Goal: Entertainment & Leisure: Consume media (video, audio)

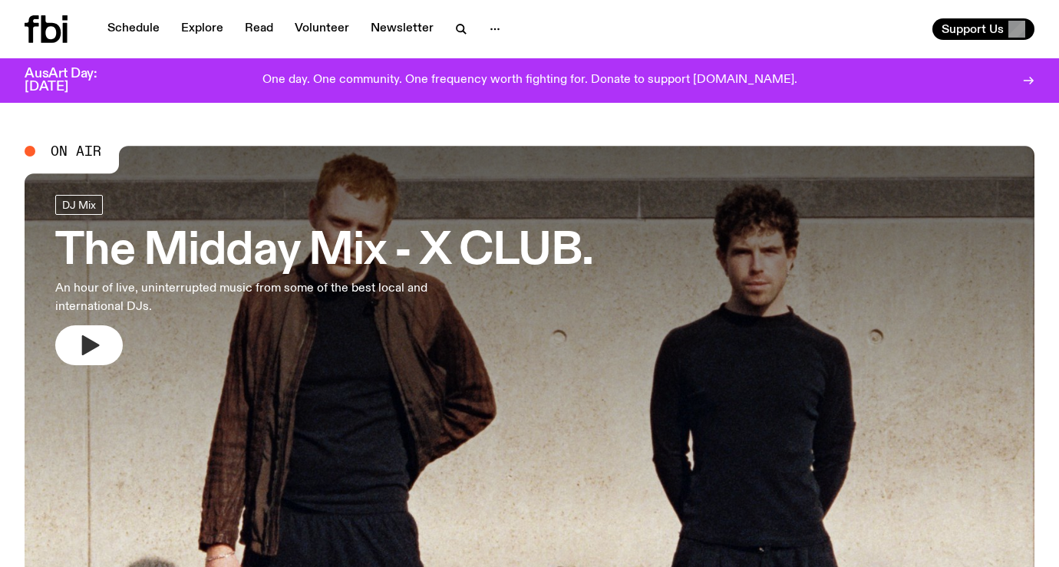
click at [86, 345] on icon "button" at bounding box center [91, 345] width 18 height 20
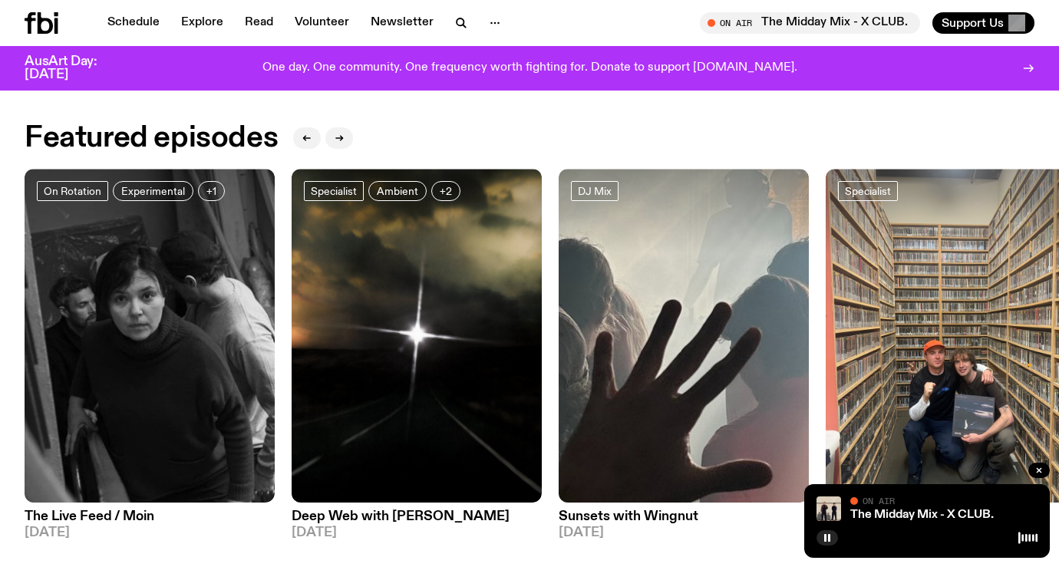
scroll to position [332, 0]
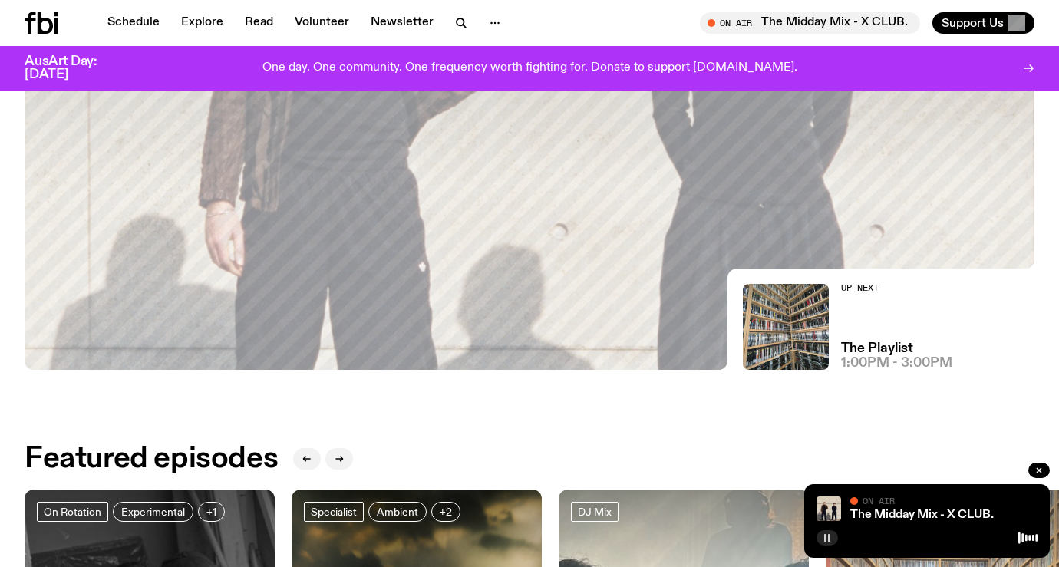
click at [830, 541] on rect "button" at bounding box center [829, 538] width 2 height 8
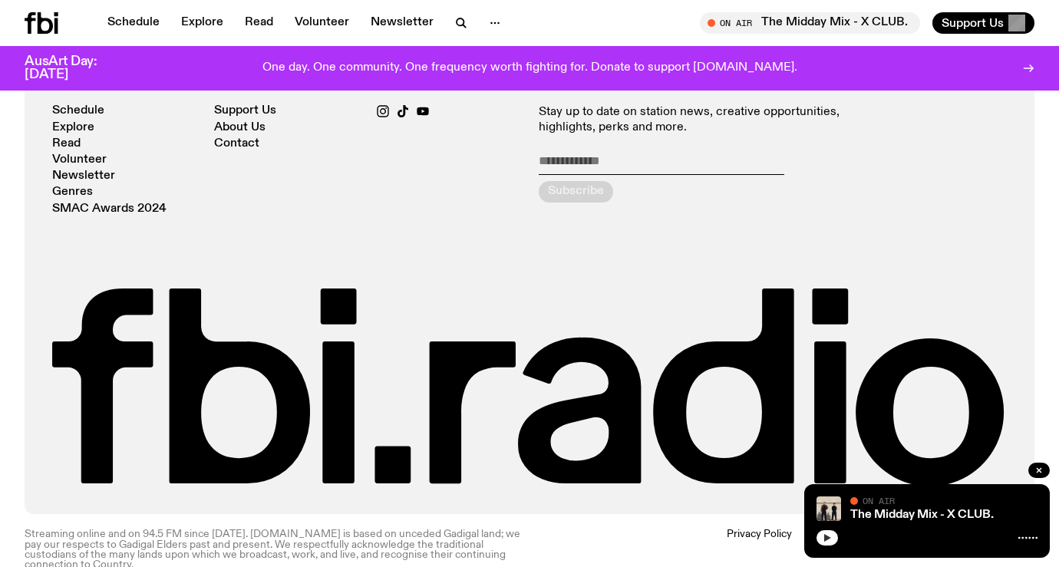
scroll to position [3337, 0]
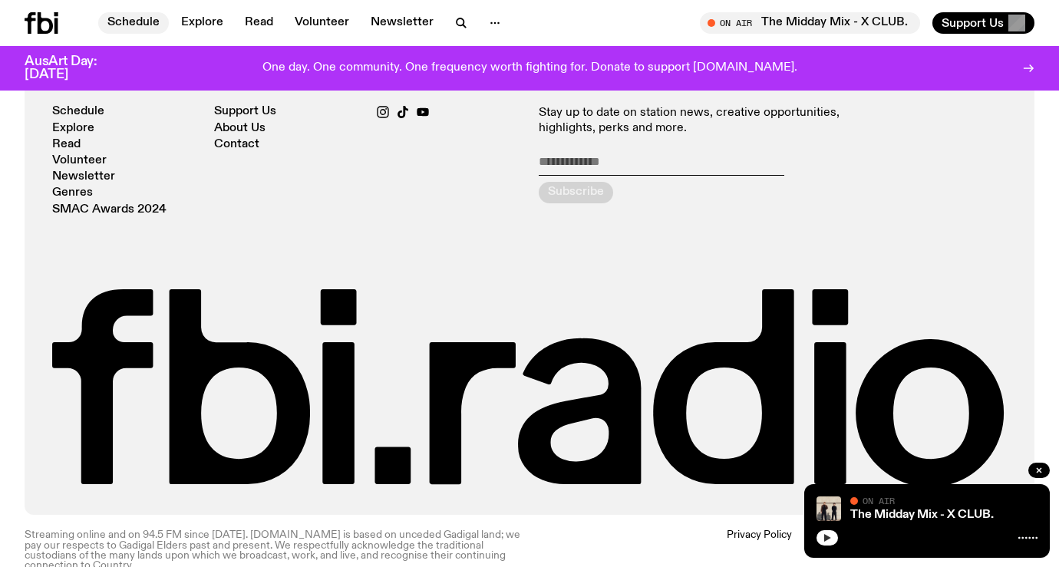
click at [144, 25] on link "Schedule" at bounding box center [133, 22] width 71 height 21
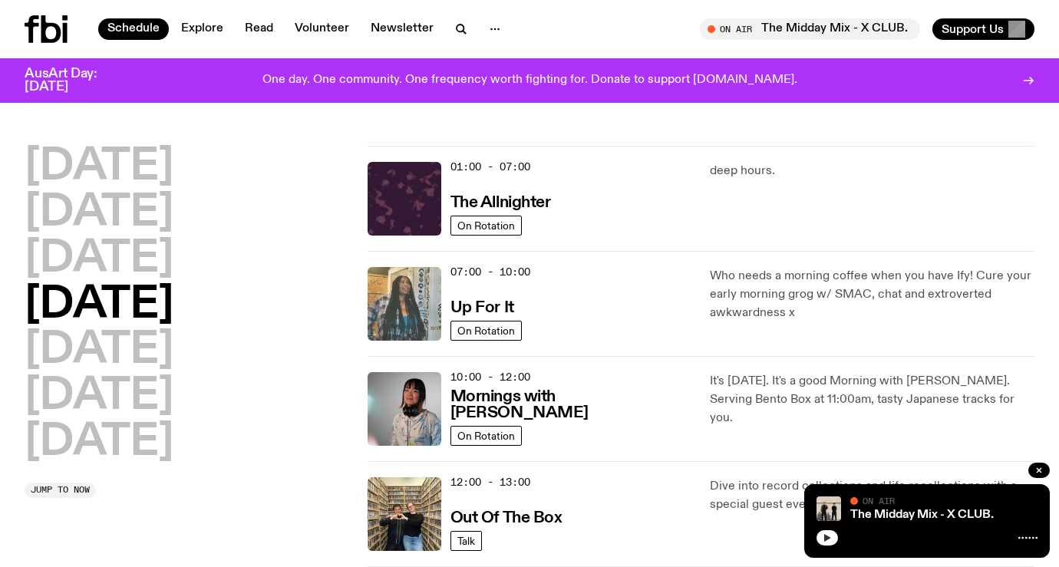
click at [386, 289] on img at bounding box center [405, 304] width 74 height 74
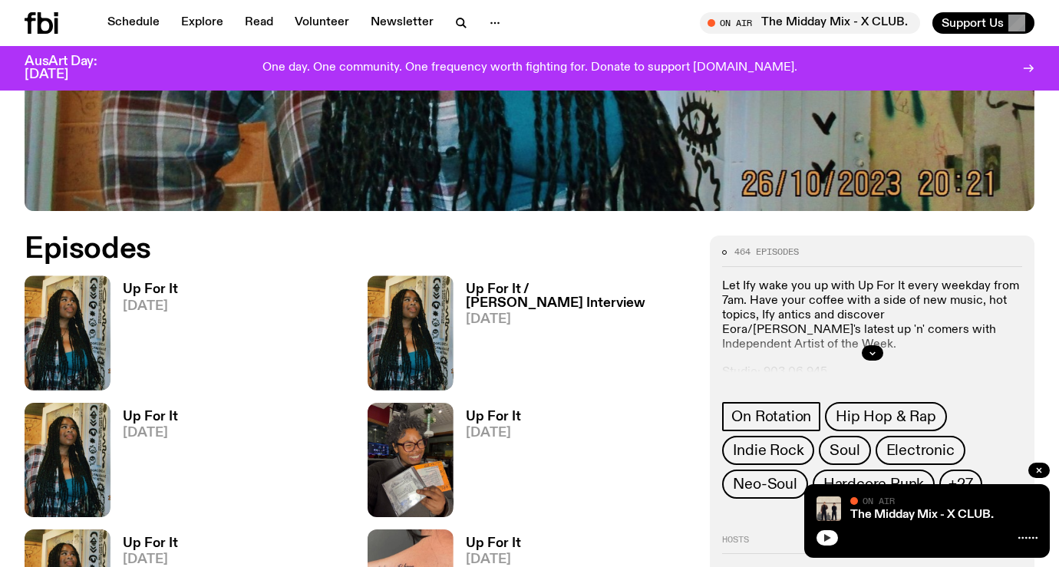
scroll to position [635, 0]
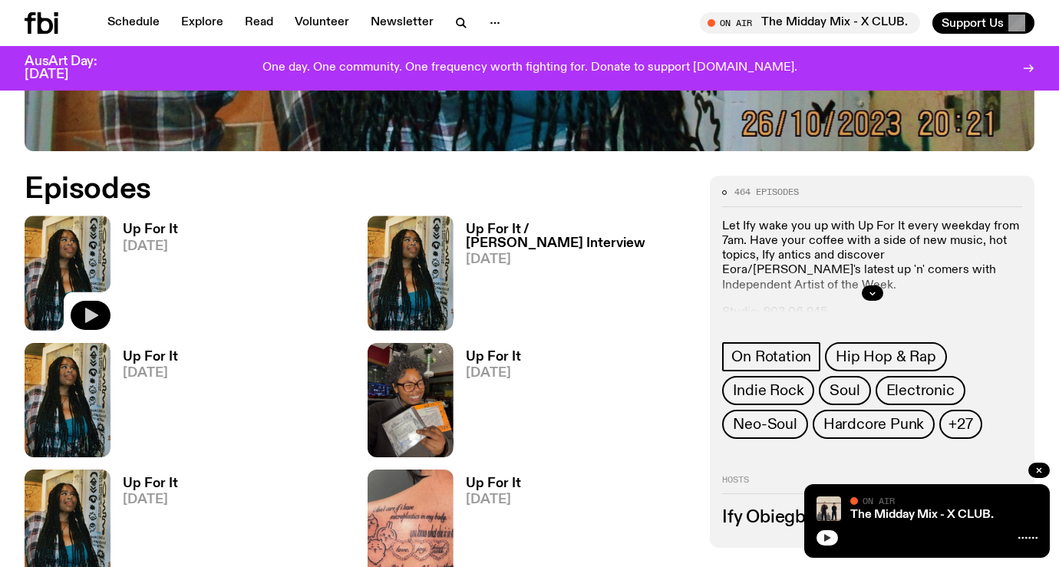
click at [94, 316] on icon "button" at bounding box center [91, 315] width 13 height 15
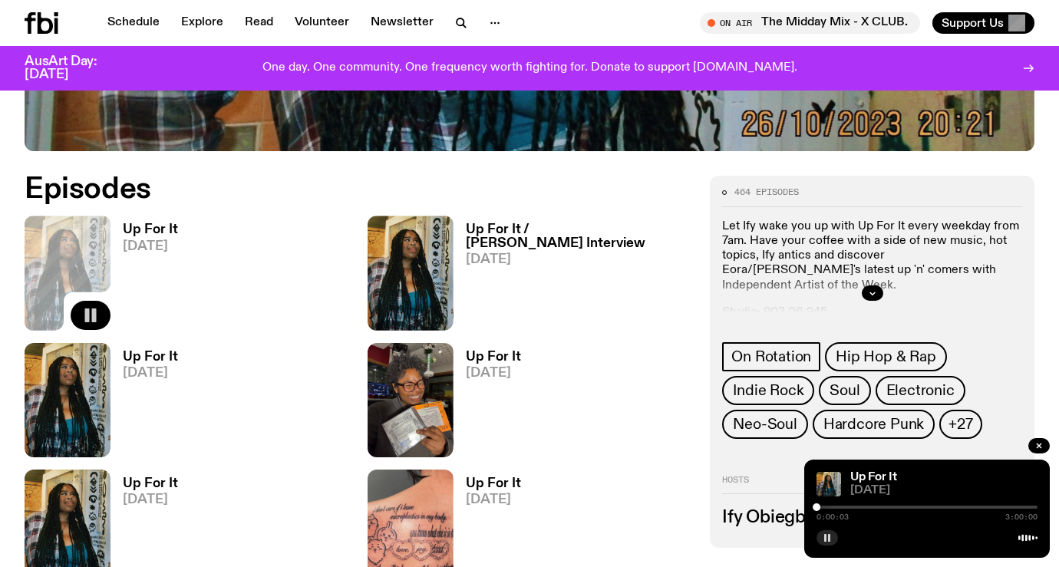
click at [880, 284] on div at bounding box center [872, 293] width 300 height 49
click at [878, 286] on button "button" at bounding box center [872, 292] width 21 height 15
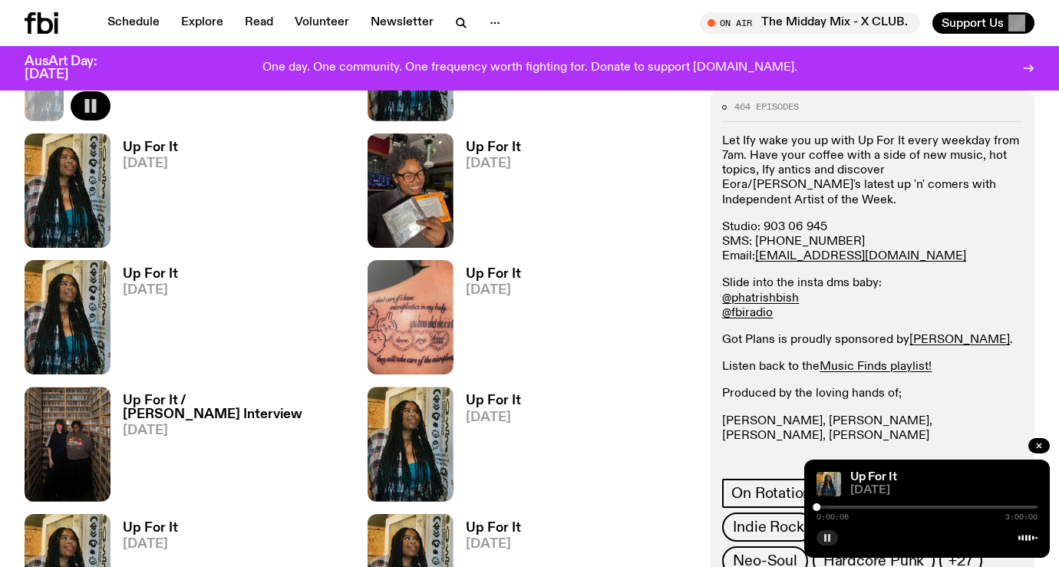
scroll to position [852, 0]
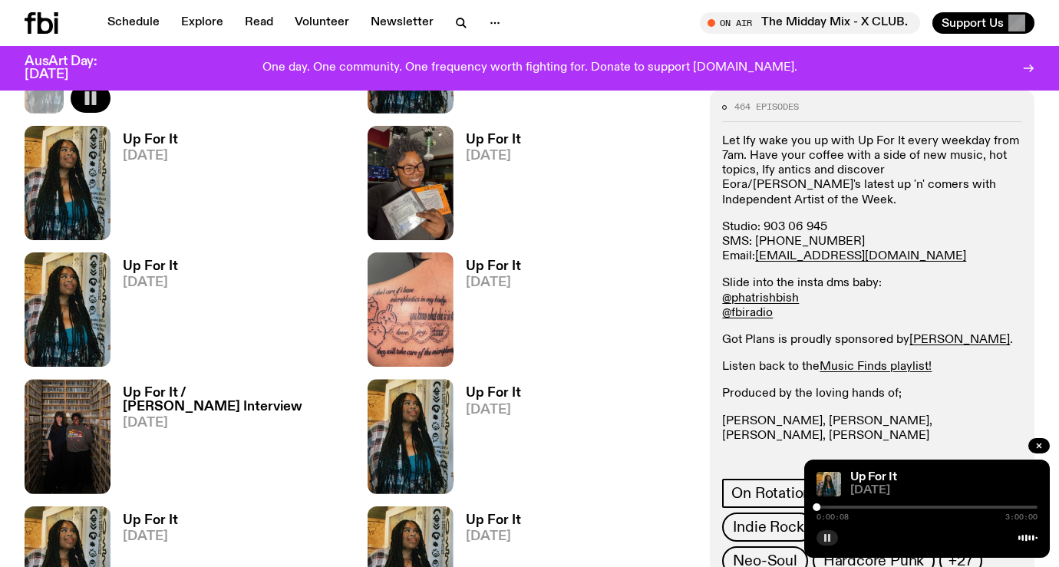
click at [838, 509] on div "0:00:08 3:00:00" at bounding box center [927, 512] width 221 height 18
click at [838, 507] on div at bounding box center [927, 507] width 221 height 3
click at [828, 507] on div at bounding box center [727, 507] width 221 height 3
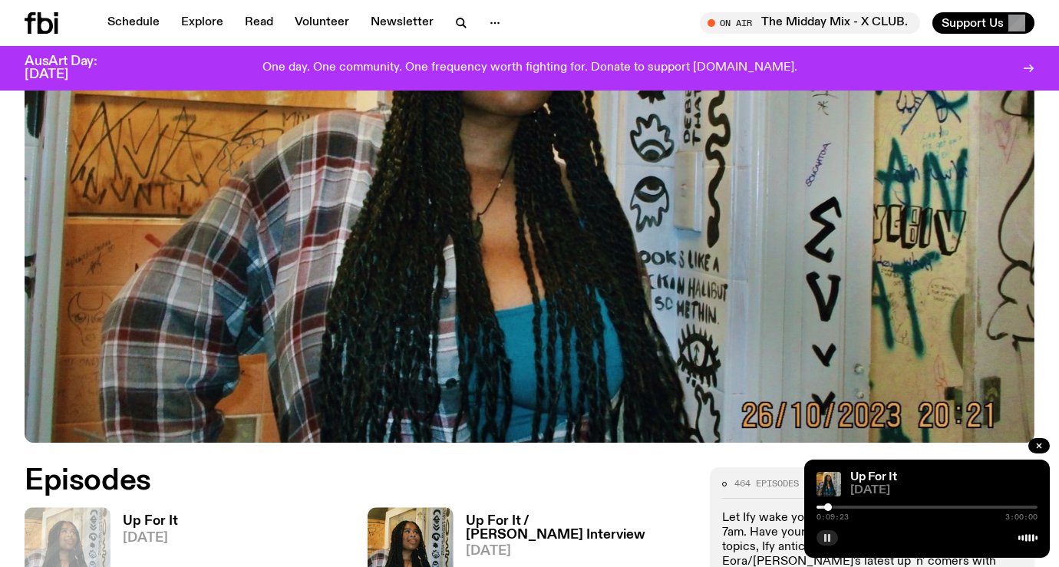
scroll to position [0, 0]
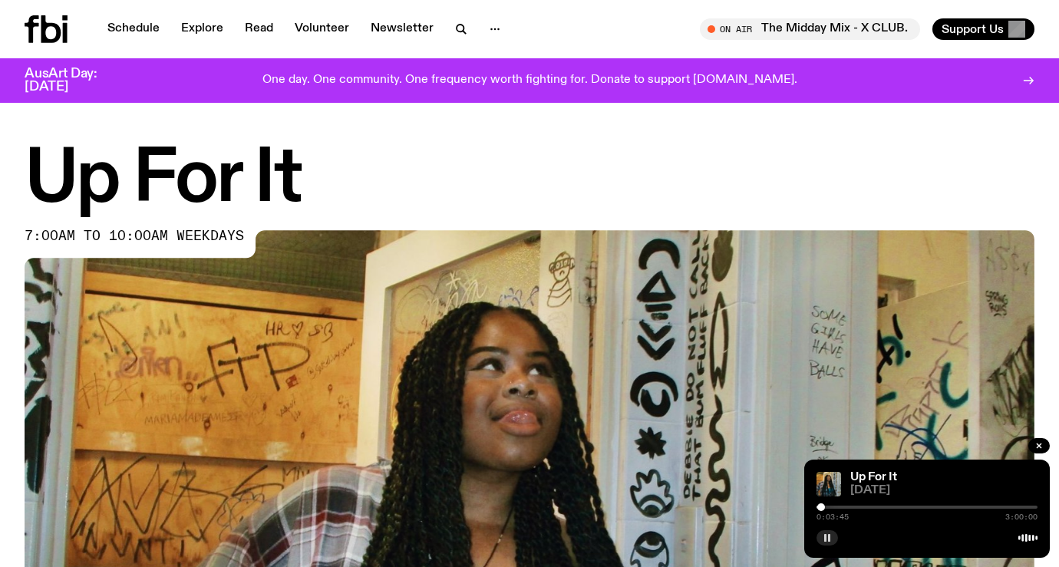
click at [822, 507] on div at bounding box center [821, 507] width 8 height 8
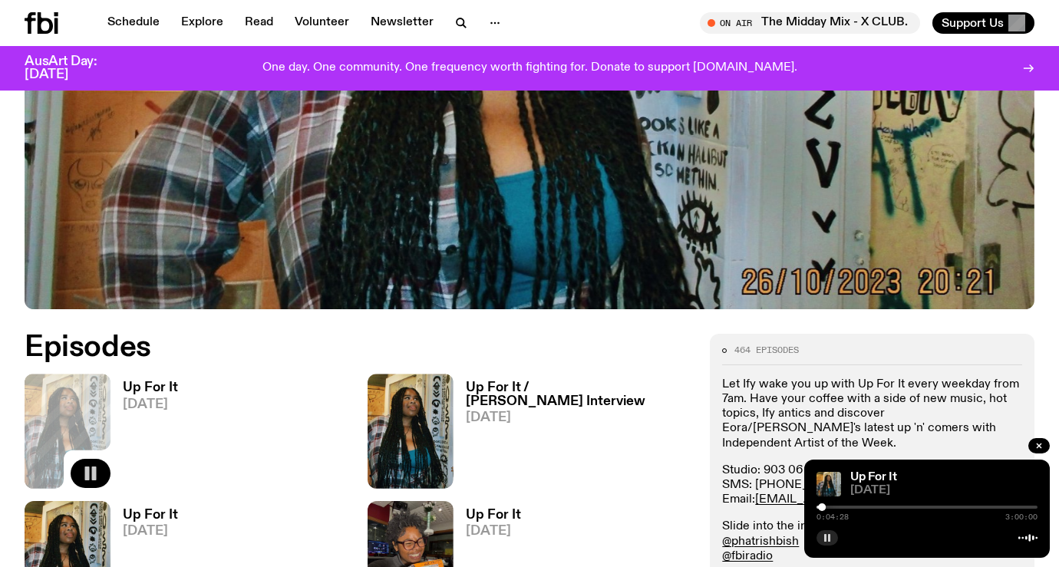
scroll to position [472, 0]
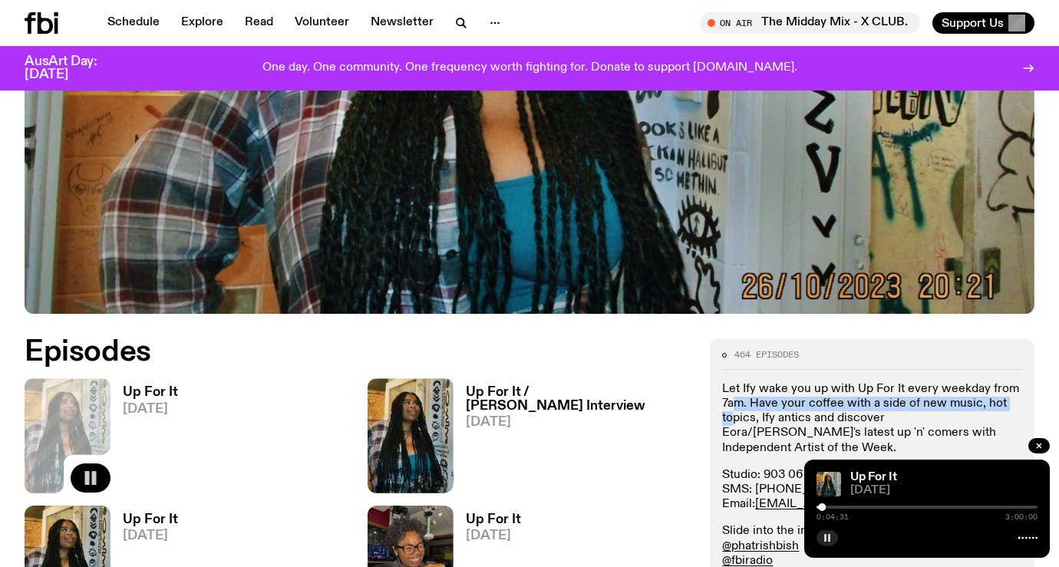
drag, startPoint x: 731, startPoint y: 411, endPoint x: 731, endPoint y: 423, distance: 12.3
click at [731, 423] on p "Let Ify wake you up with Up For It every weekday from 7am. Have your coffee wit…" at bounding box center [872, 419] width 300 height 74
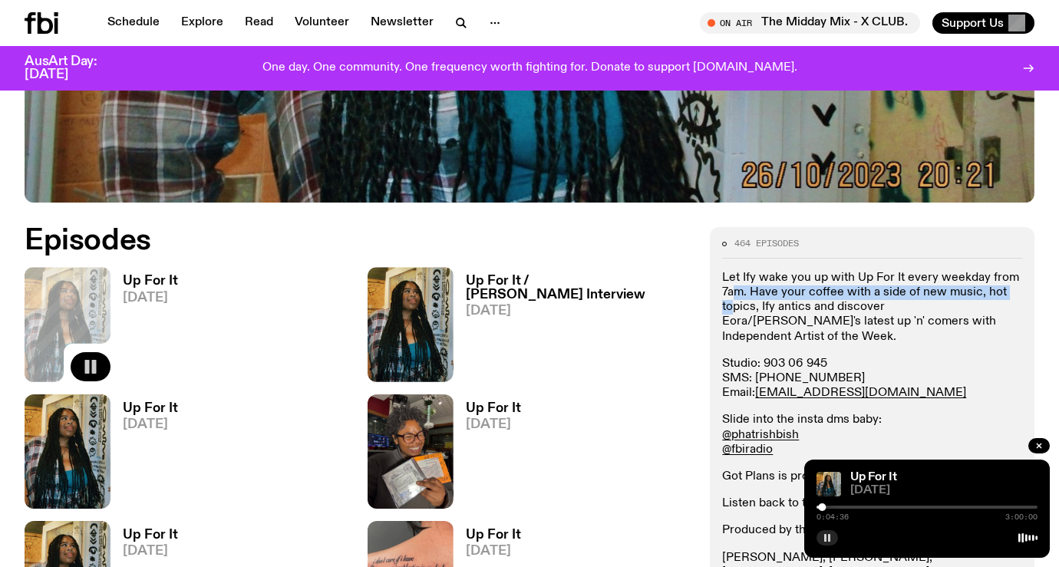
scroll to position [584, 0]
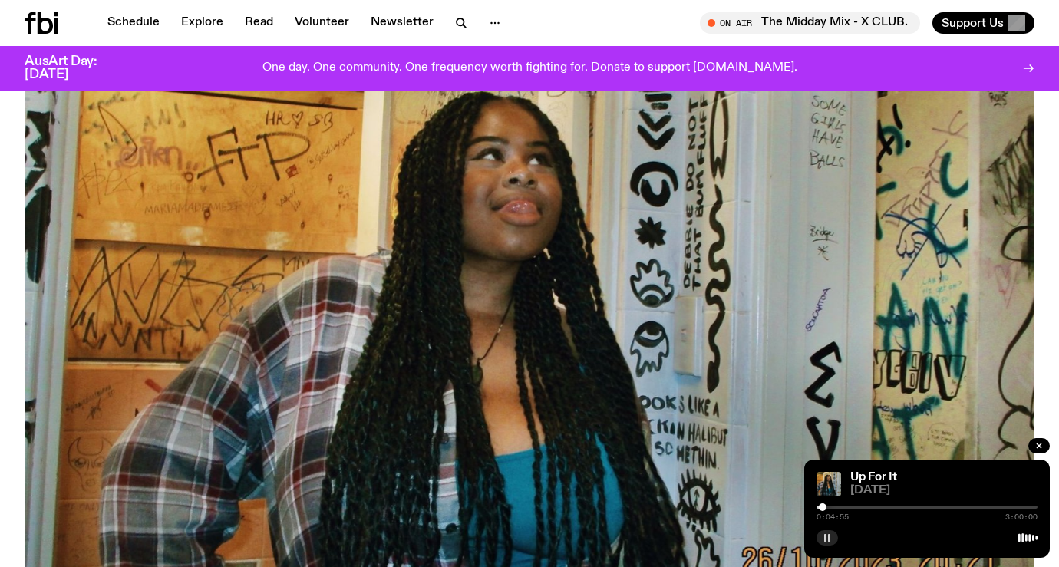
scroll to position [58, 0]
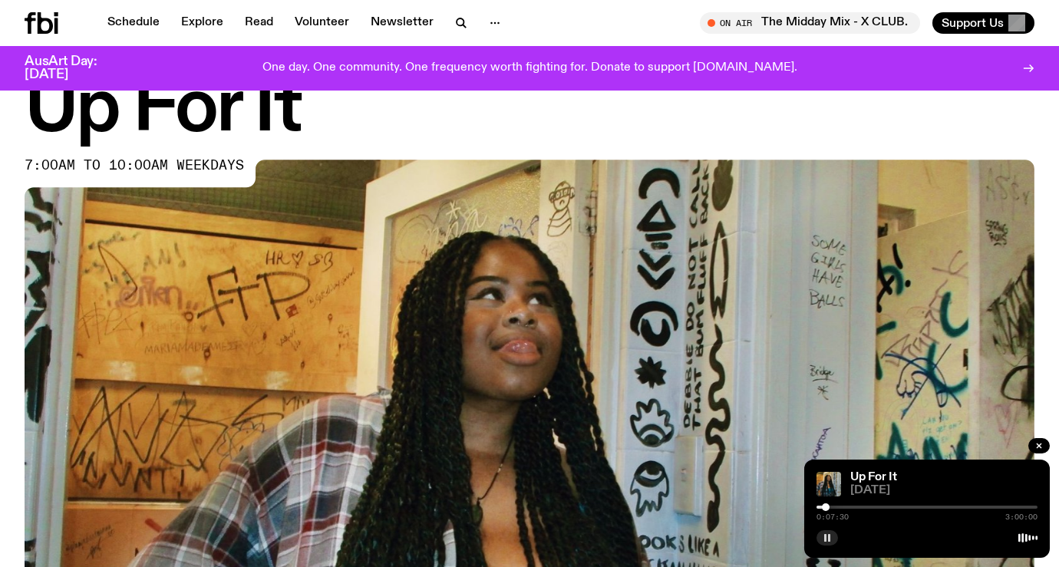
click at [826, 507] on div at bounding box center [826, 507] width 8 height 8
click at [891, 481] on link "Up For It" at bounding box center [873, 477] width 47 height 12
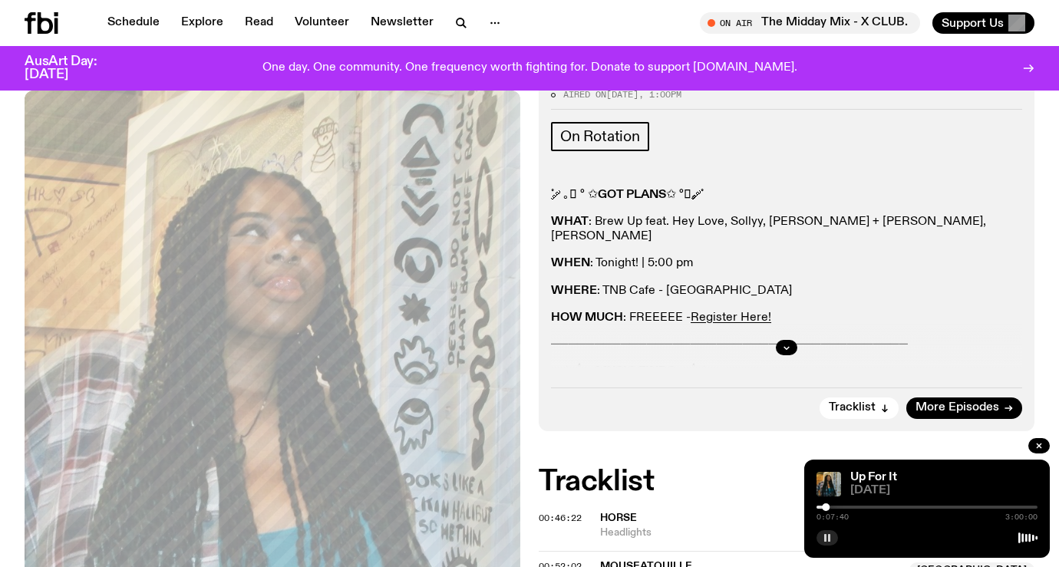
scroll to position [217, 0]
click at [790, 347] on icon "button" at bounding box center [786, 348] width 9 height 9
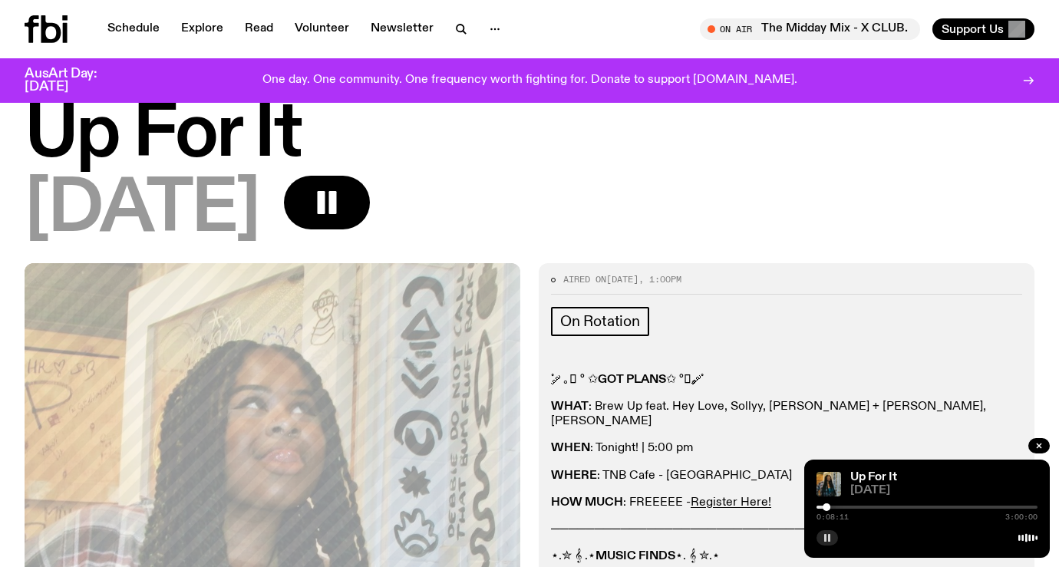
scroll to position [0, 0]
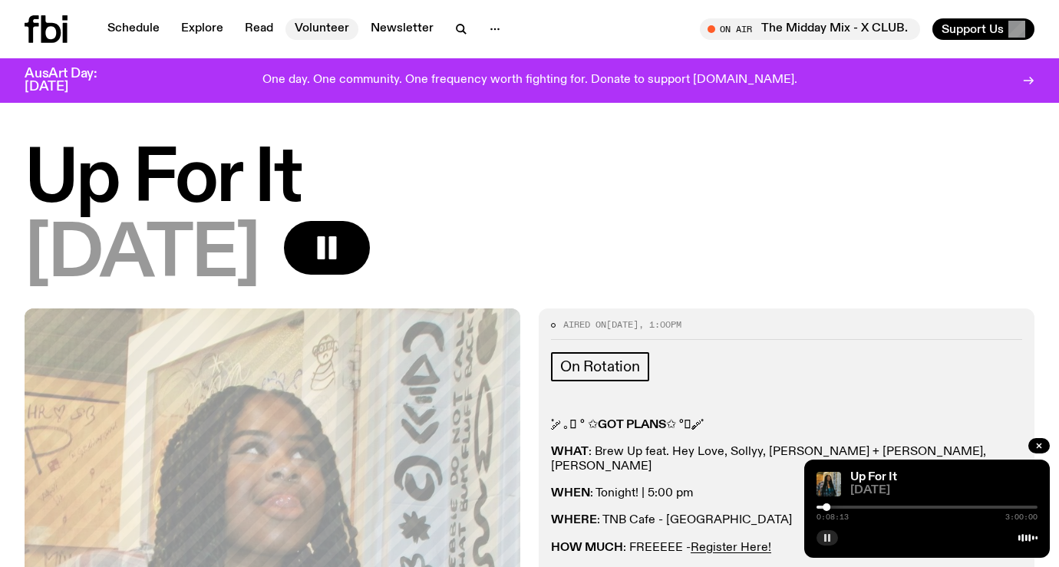
click at [333, 29] on link "Volunteer" at bounding box center [321, 28] width 73 height 21
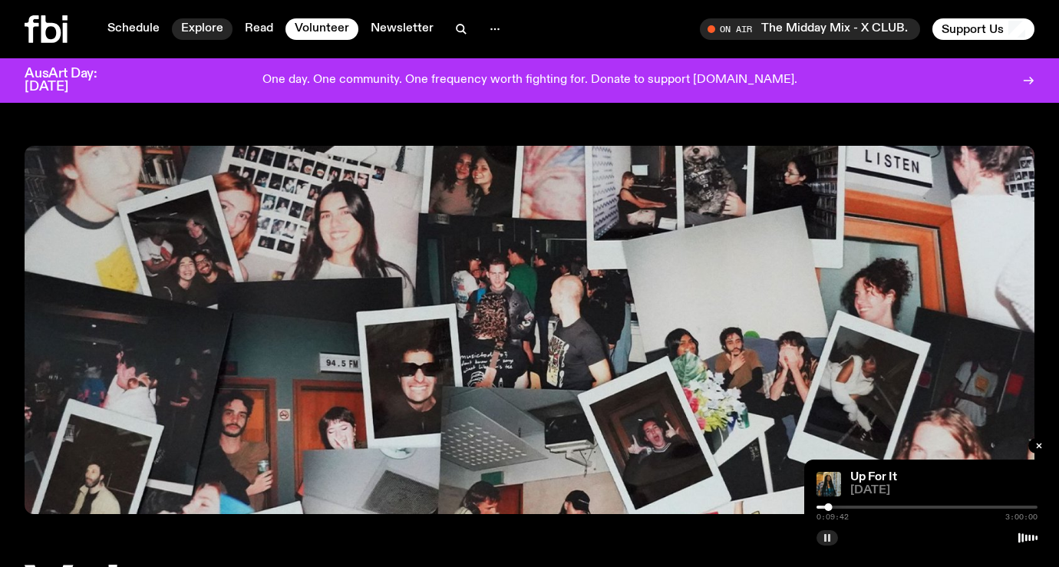
click at [197, 29] on link "Explore" at bounding box center [202, 28] width 61 height 21
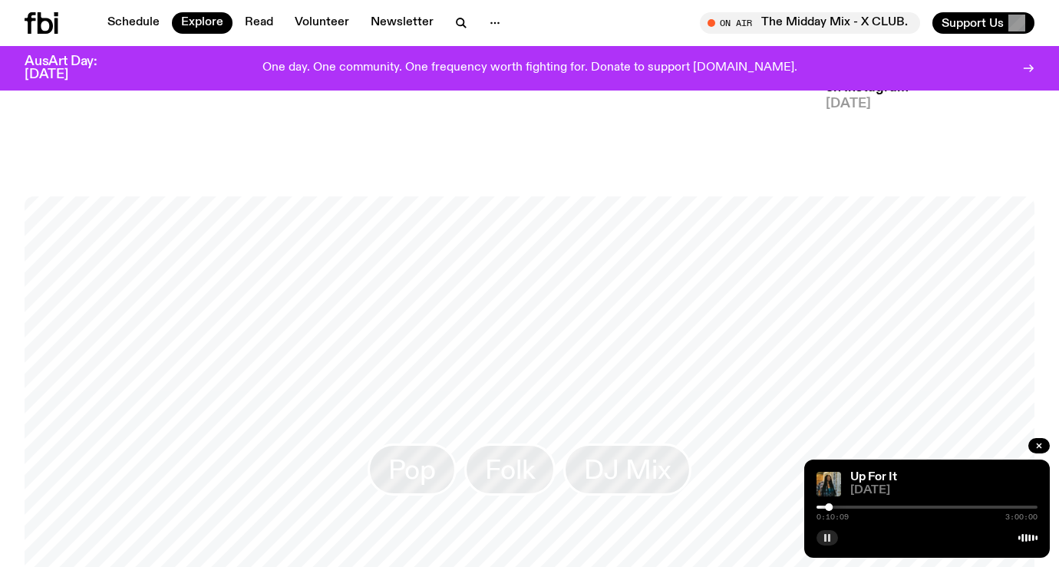
scroll to position [2137, 0]
click at [833, 537] on button "button" at bounding box center [827, 537] width 21 height 15
